Goal: Transaction & Acquisition: Purchase product/service

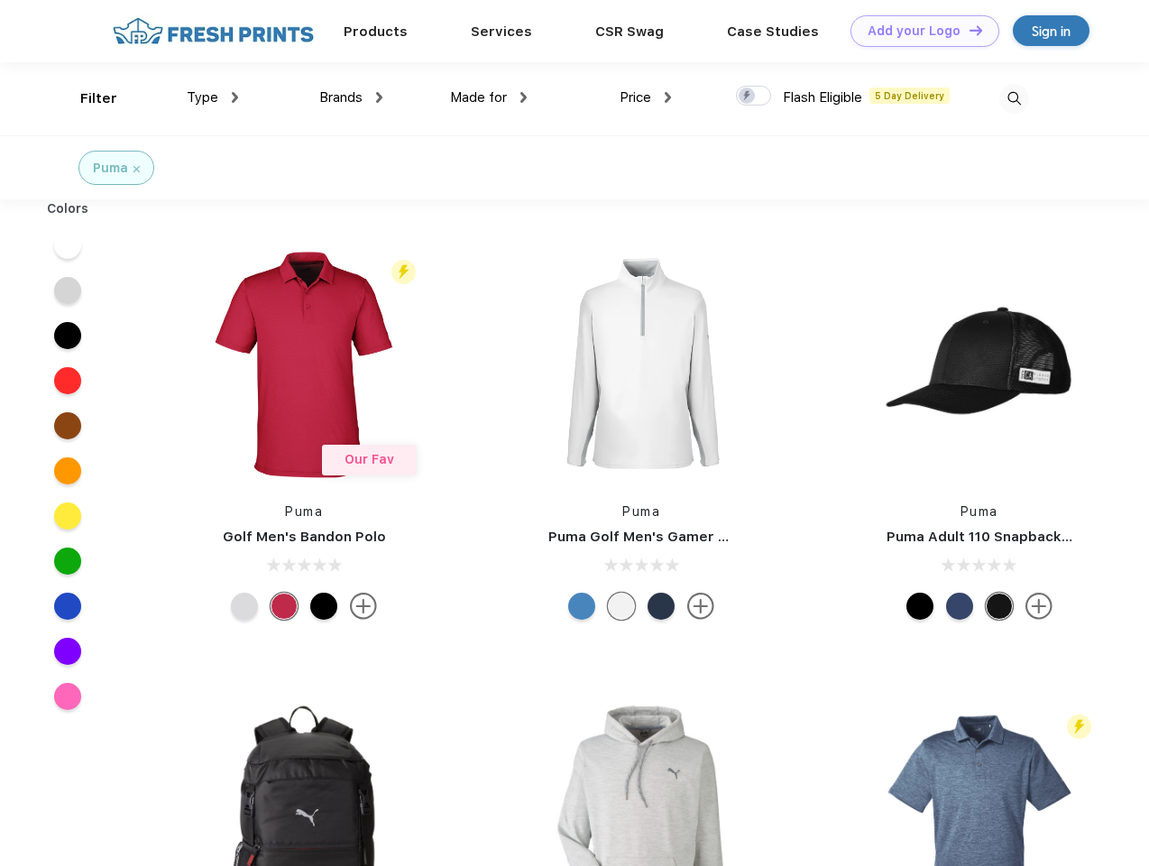
click at [918, 31] on link "Add your Logo Design Tool" at bounding box center [924, 31] width 149 height 32
click at [0, 0] on div "Design Tool" at bounding box center [0, 0] width 0 height 0
click at [968, 30] on link "Add your Logo Design Tool" at bounding box center [924, 31] width 149 height 32
click at [87, 98] on div "Filter" at bounding box center [98, 98] width 37 height 21
click at [213, 97] on span "Type" at bounding box center [203, 97] width 32 height 16
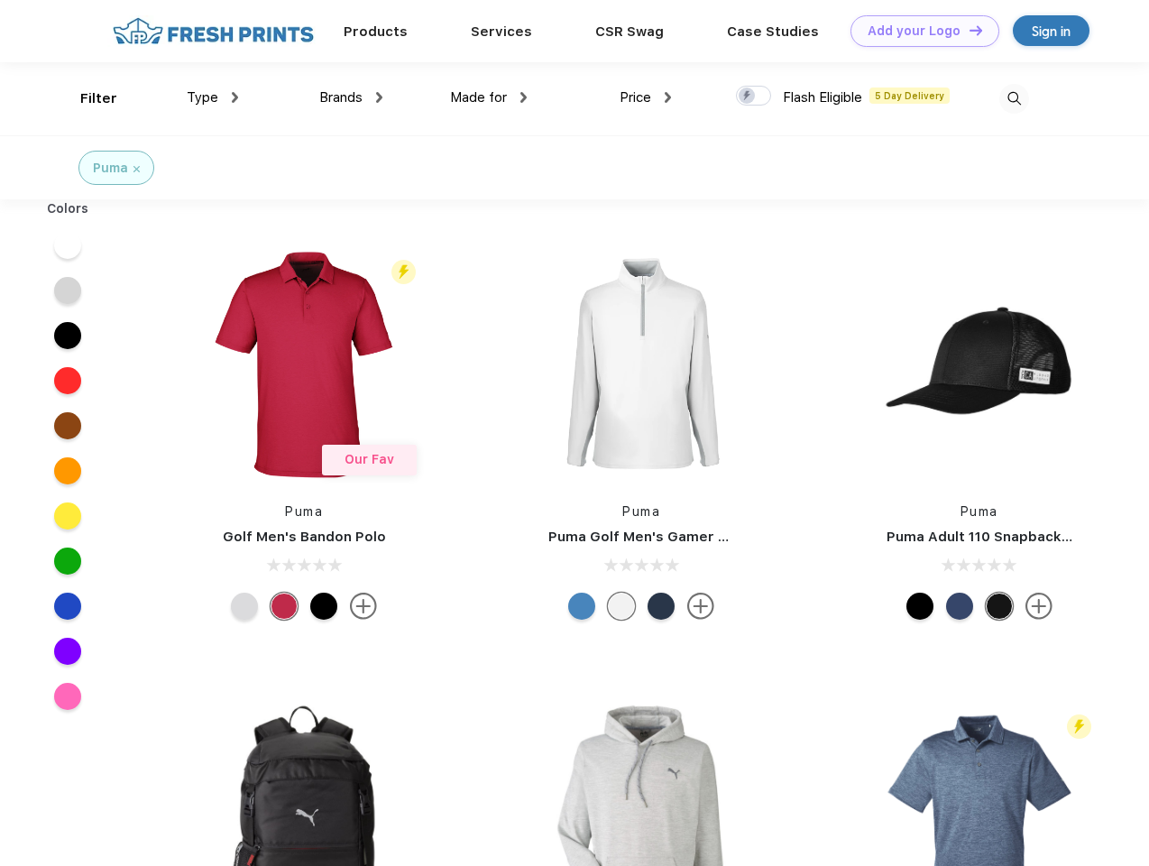
click at [351, 97] on span "Brands" at bounding box center [340, 97] width 43 height 16
click at [489, 97] on span "Made for" at bounding box center [478, 97] width 57 height 16
click at [646, 97] on span "Price" at bounding box center [636, 97] width 32 height 16
click at [754, 96] on div at bounding box center [753, 96] width 35 height 20
click at [748, 96] on input "checkbox" at bounding box center [742, 91] width 12 height 12
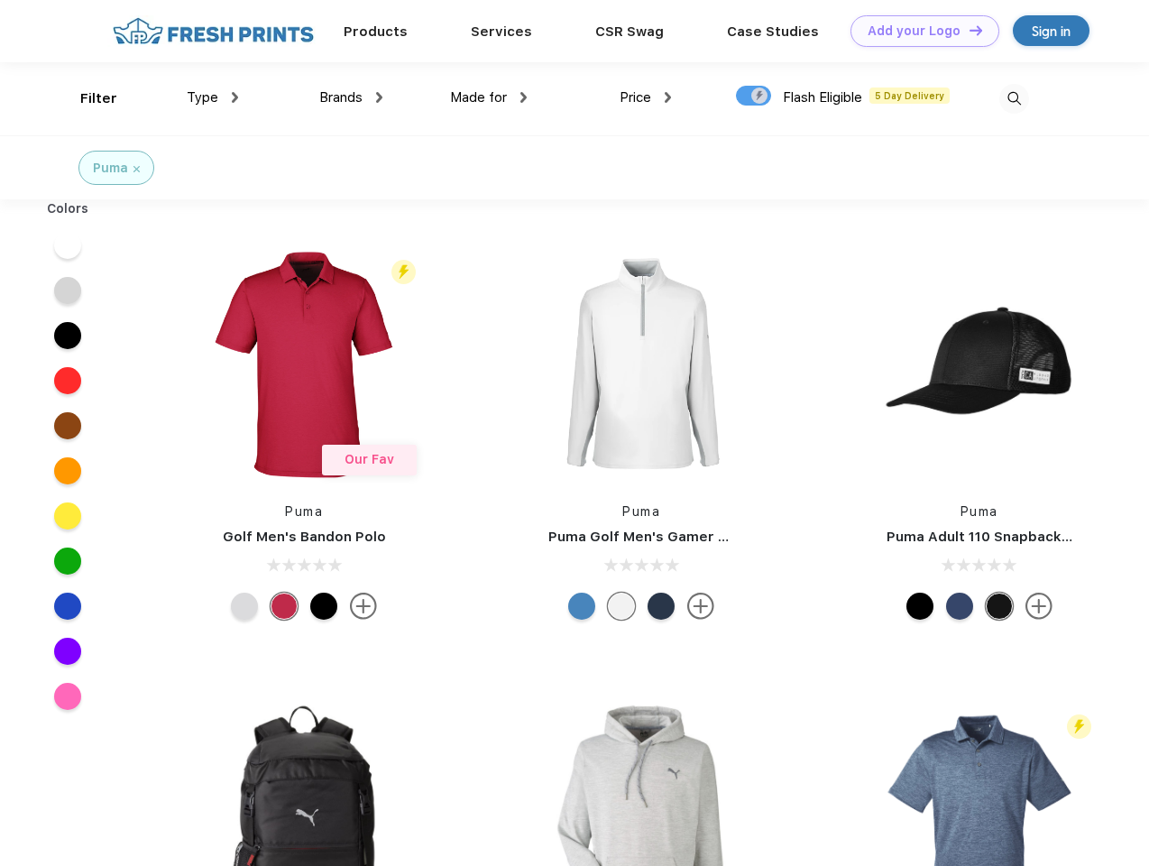
click at [1014, 98] on img at bounding box center [1014, 99] width 30 height 30
